Goal: Navigation & Orientation: Find specific page/section

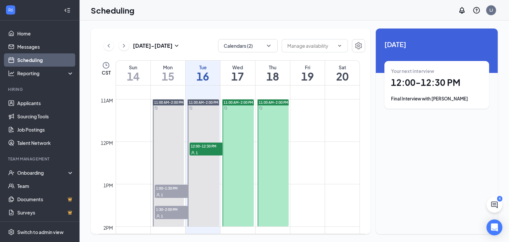
scroll to position [453, 0]
click at [130, 47] on div "[DATE] - [DATE]" at bounding box center [142, 45] width 77 height 13
click at [123, 47] on icon "ChevronRight" at bounding box center [124, 46] width 2 height 4
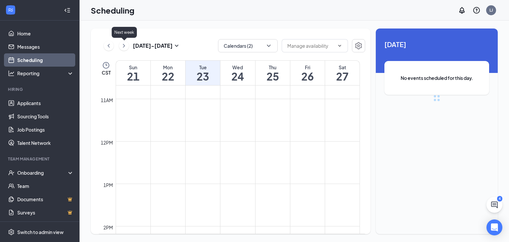
scroll to position [326, 0]
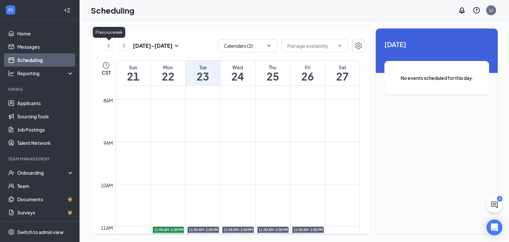
click at [110, 47] on icon "ChevronLeft" at bounding box center [108, 46] width 7 height 8
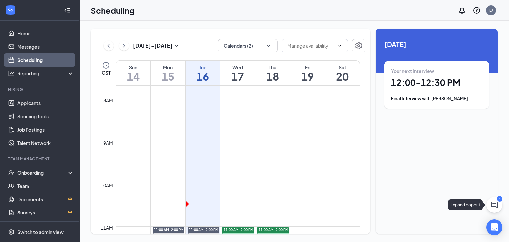
click at [499, 206] on button at bounding box center [495, 205] width 16 height 16
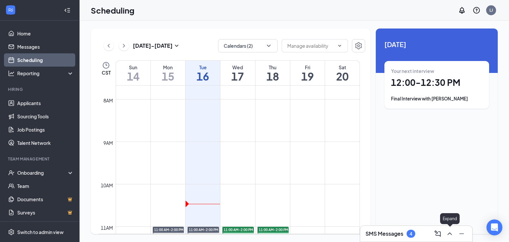
click at [449, 235] on icon "ChevronUp" at bounding box center [450, 234] width 8 height 8
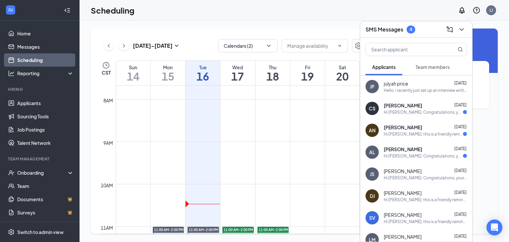
click at [421, 118] on div "CS [PERSON_NAME] [DATE] Hi [PERSON_NAME]. Congratulations, your meeting with [D…" at bounding box center [416, 108] width 112 height 22
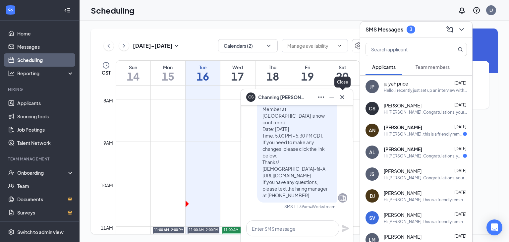
click at [342, 96] on icon "Cross" at bounding box center [342, 97] width 4 height 4
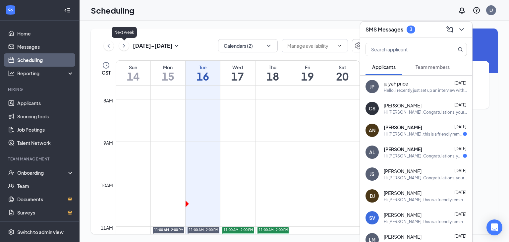
click at [124, 46] on icon "ChevronRight" at bounding box center [124, 46] width 2 height 4
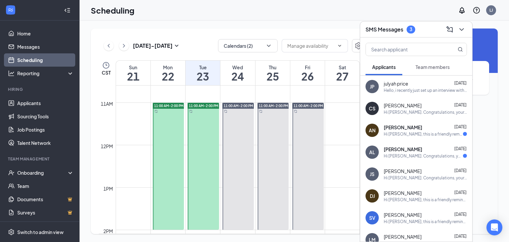
scroll to position [448, 0]
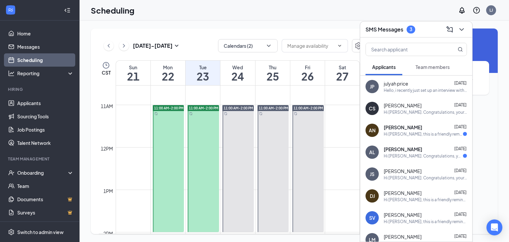
click at [110, 51] on div "[DATE] - [DATE]" at bounding box center [142, 45] width 77 height 13
click at [110, 48] on icon "ChevronLeft" at bounding box center [108, 46] width 7 height 8
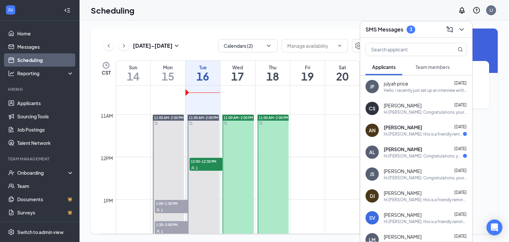
scroll to position [438, 0]
click at [163, 39] on div "Click to change week, month or year" at bounding box center [157, 34] width 73 height 14
click at [158, 14] on div "Scheduling LJ" at bounding box center [295, 10] width 430 height 21
